Goal: Book appointment/travel/reservation

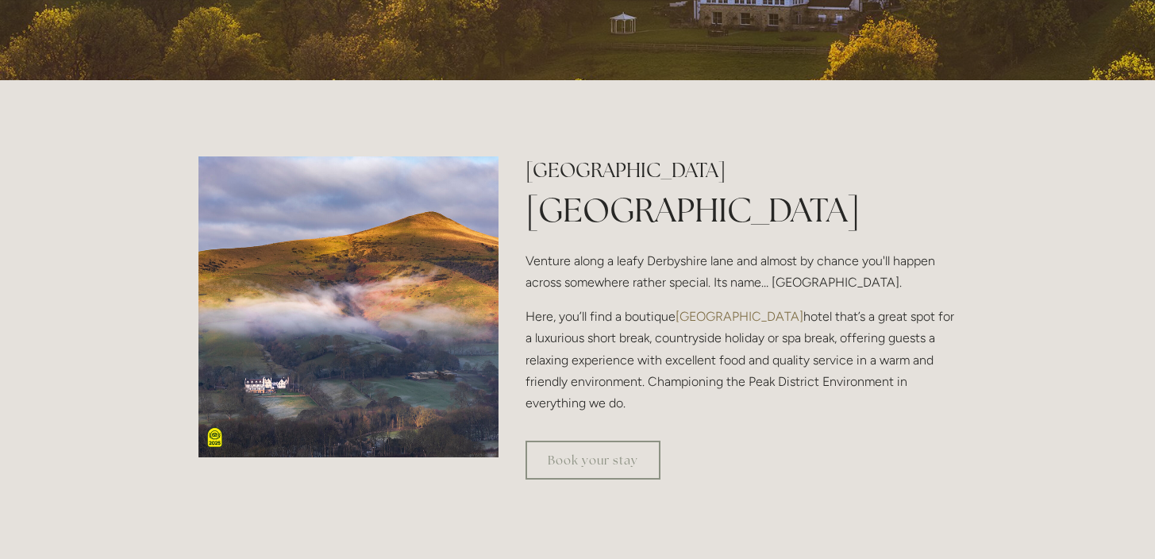
scroll to position [885, 0]
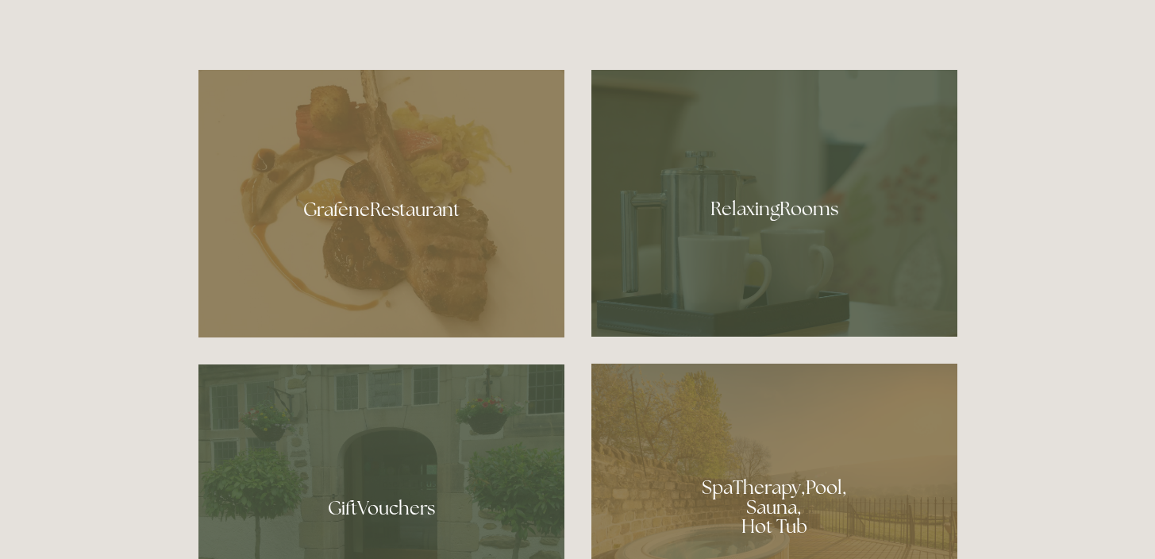
click at [410, 221] on div at bounding box center [381, 204] width 366 height 268
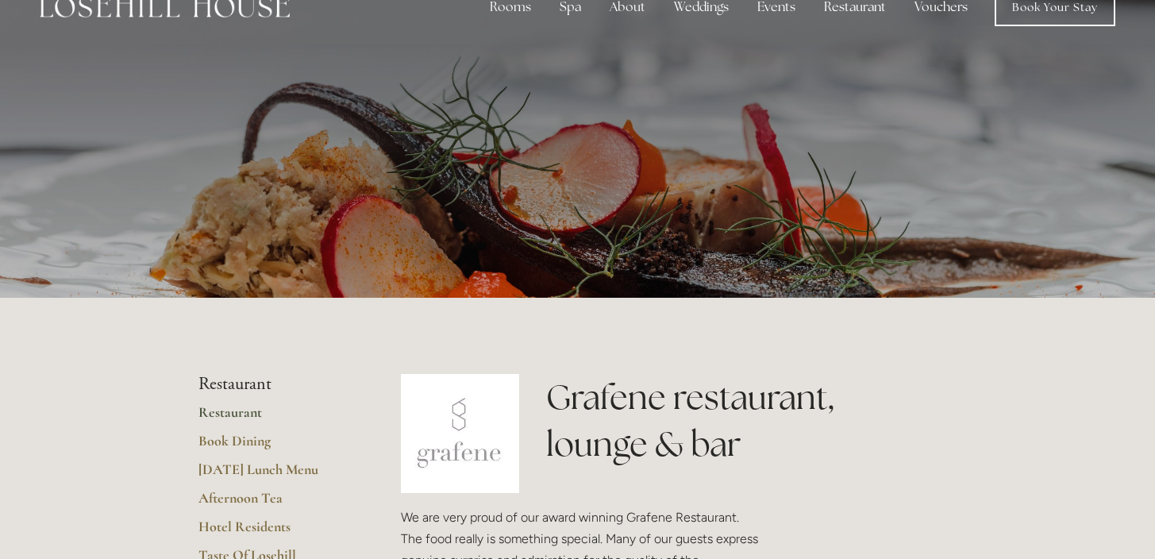
scroll to position [261, 0]
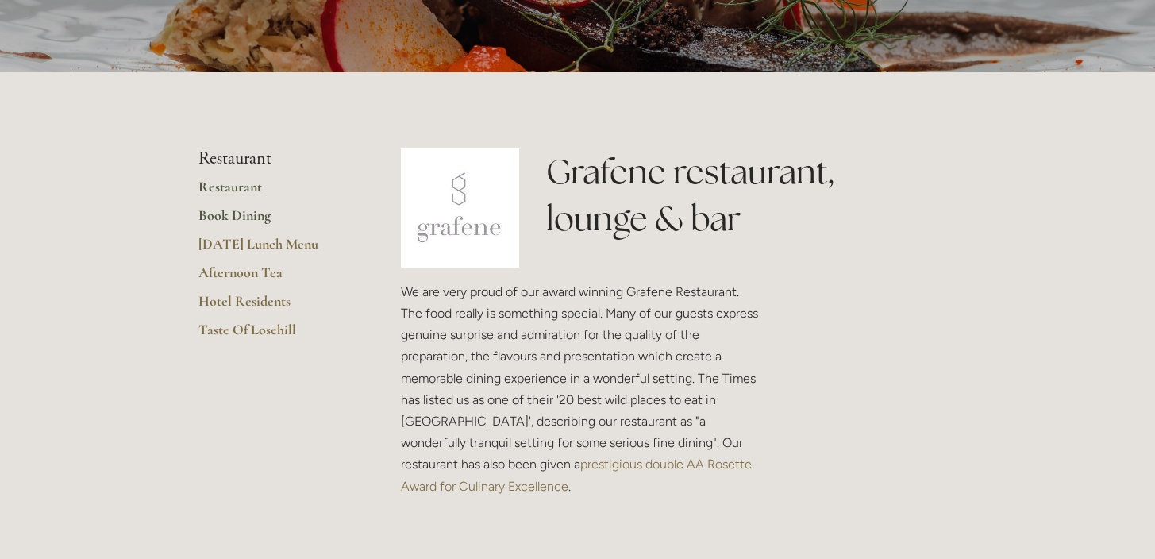
click at [243, 214] on link "Book Dining" at bounding box center [274, 220] width 152 height 29
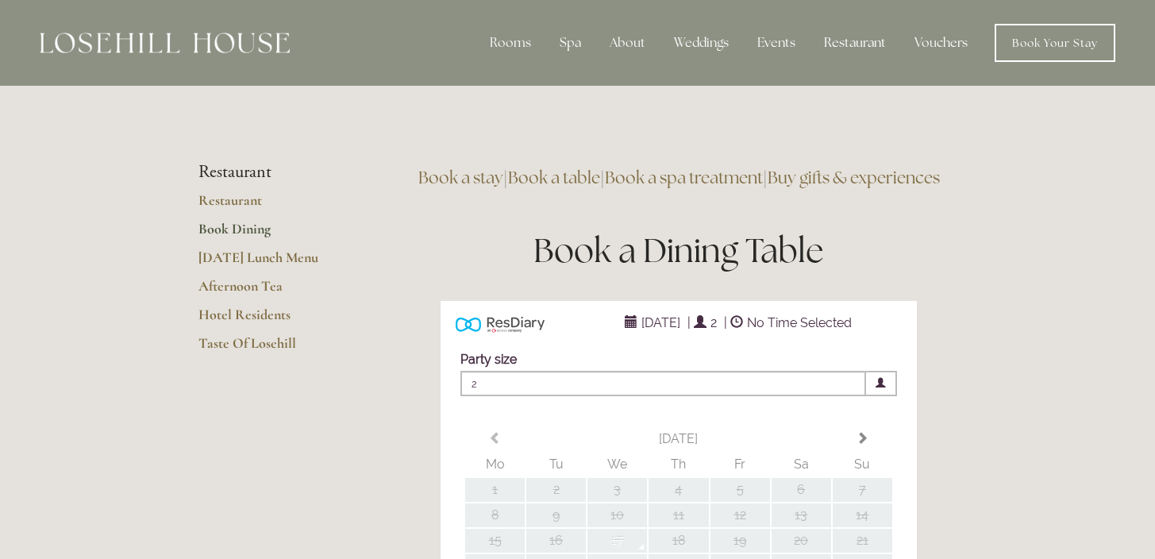
type input "Any Area"
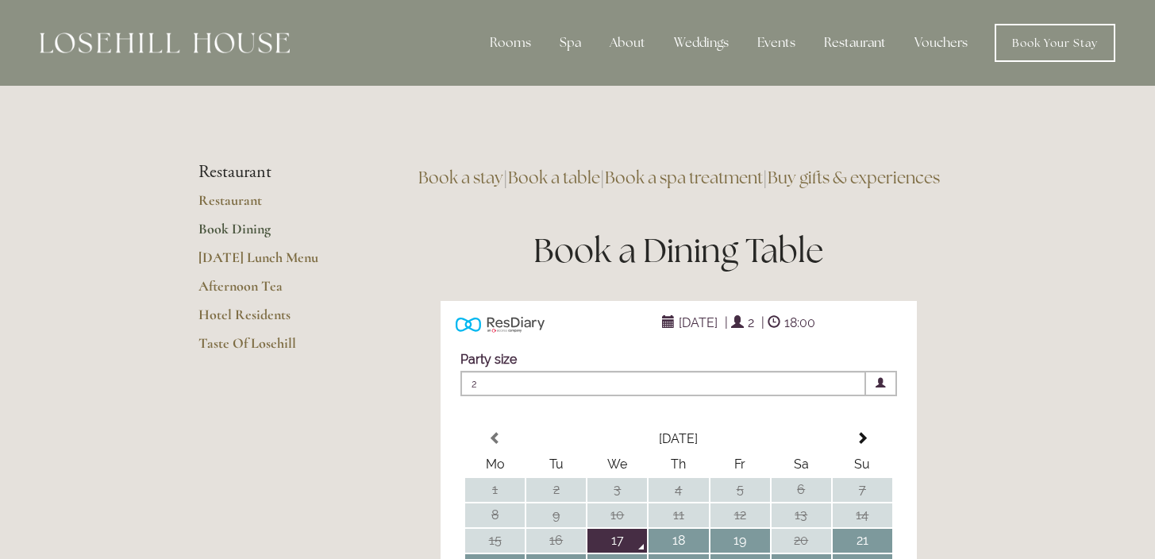
click at [742, 176] on link "Book a spa treatment" at bounding box center [684, 177] width 158 height 21
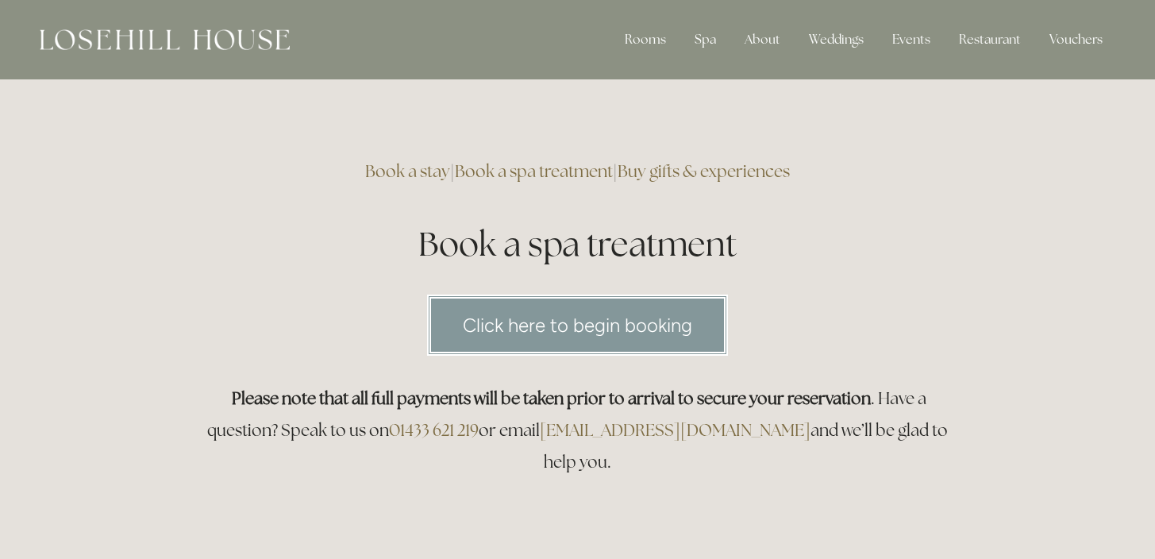
click at [545, 320] on link "Click here to begin booking" at bounding box center [577, 325] width 301 height 61
click at [376, 345] on div "Click here to begin booking" at bounding box center [577, 325] width 759 height 61
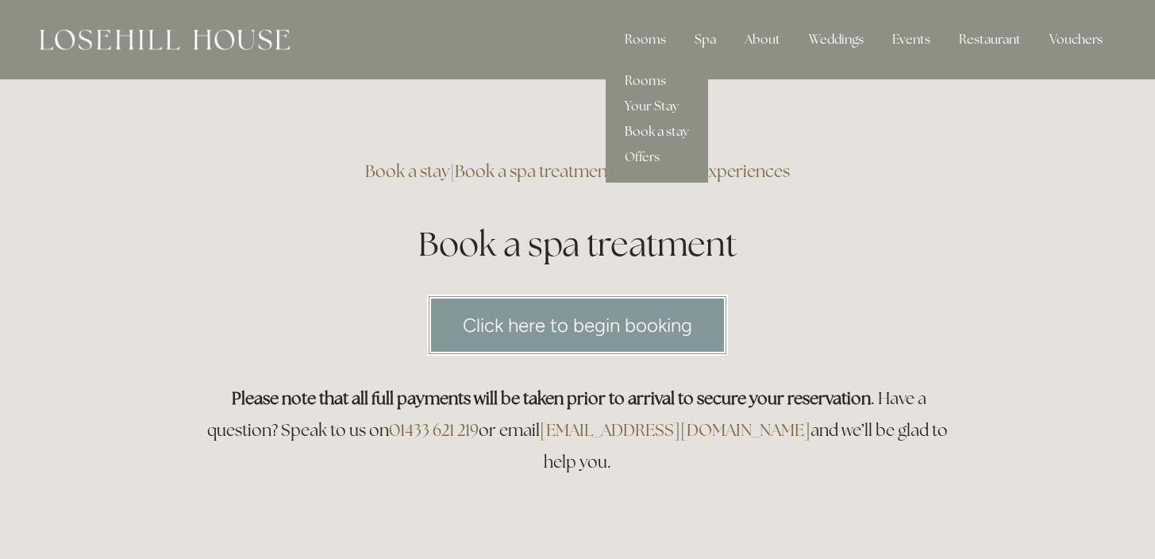
click at [650, 129] on link "Book a stay" at bounding box center [657, 131] width 102 height 25
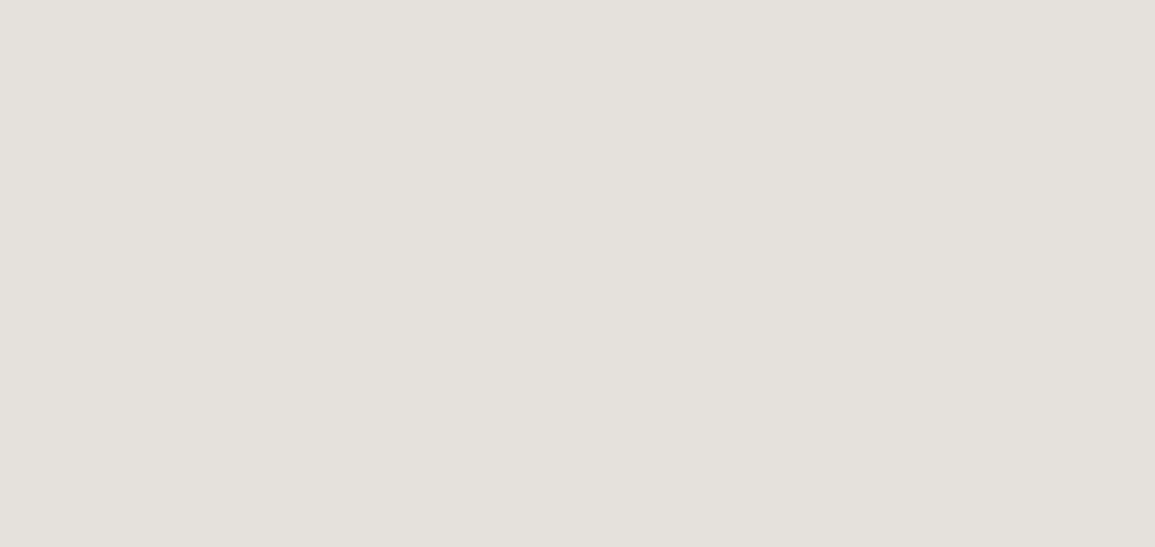
scroll to position [1547, 0]
